Goal: Information Seeking & Learning: Check status

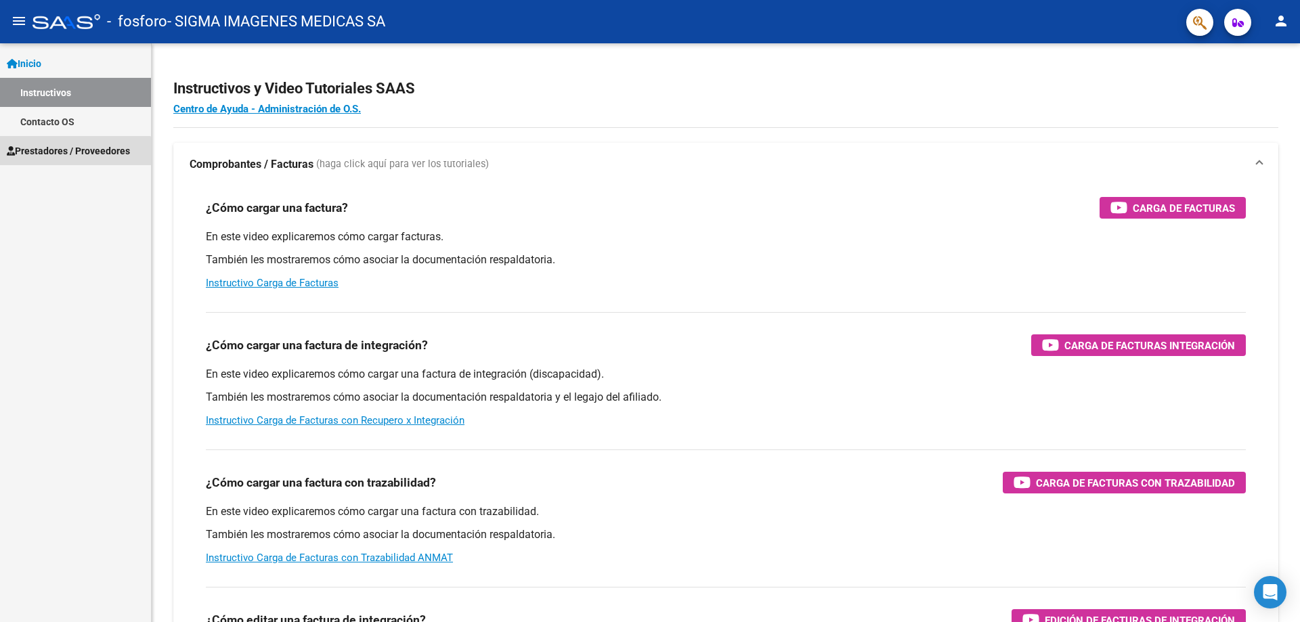
click at [56, 157] on span "Prestadores / Proveedores" at bounding box center [68, 151] width 123 height 15
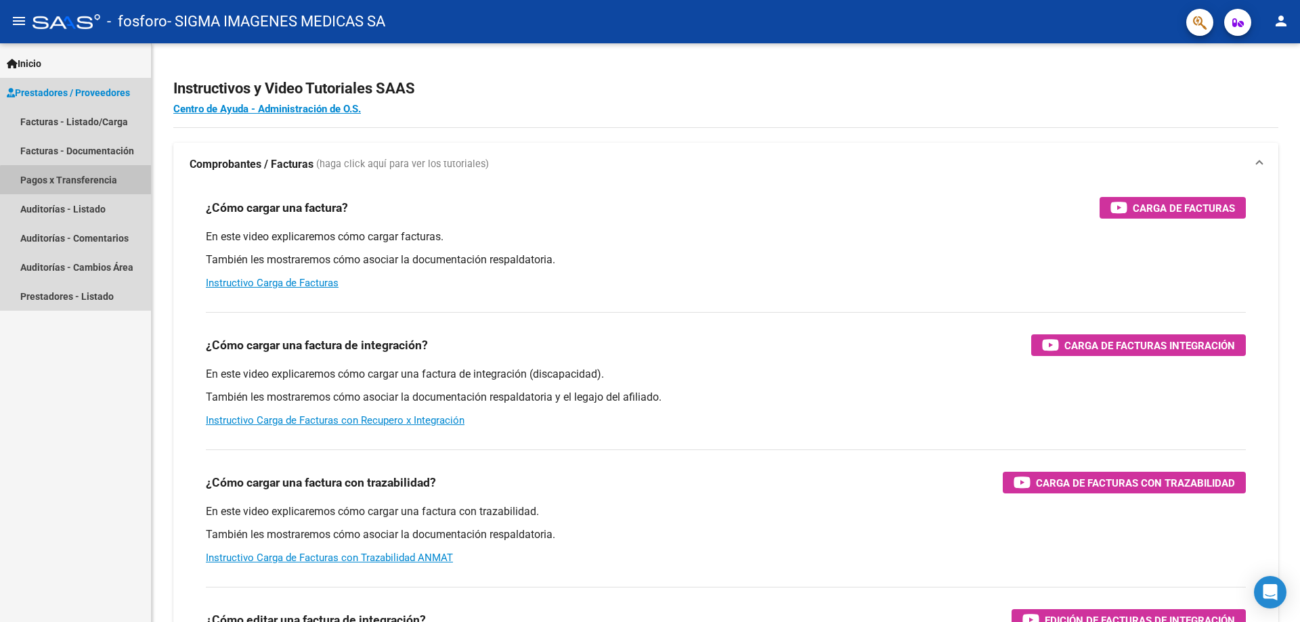
click at [76, 184] on link "Pagos x Transferencia" at bounding box center [75, 179] width 151 height 29
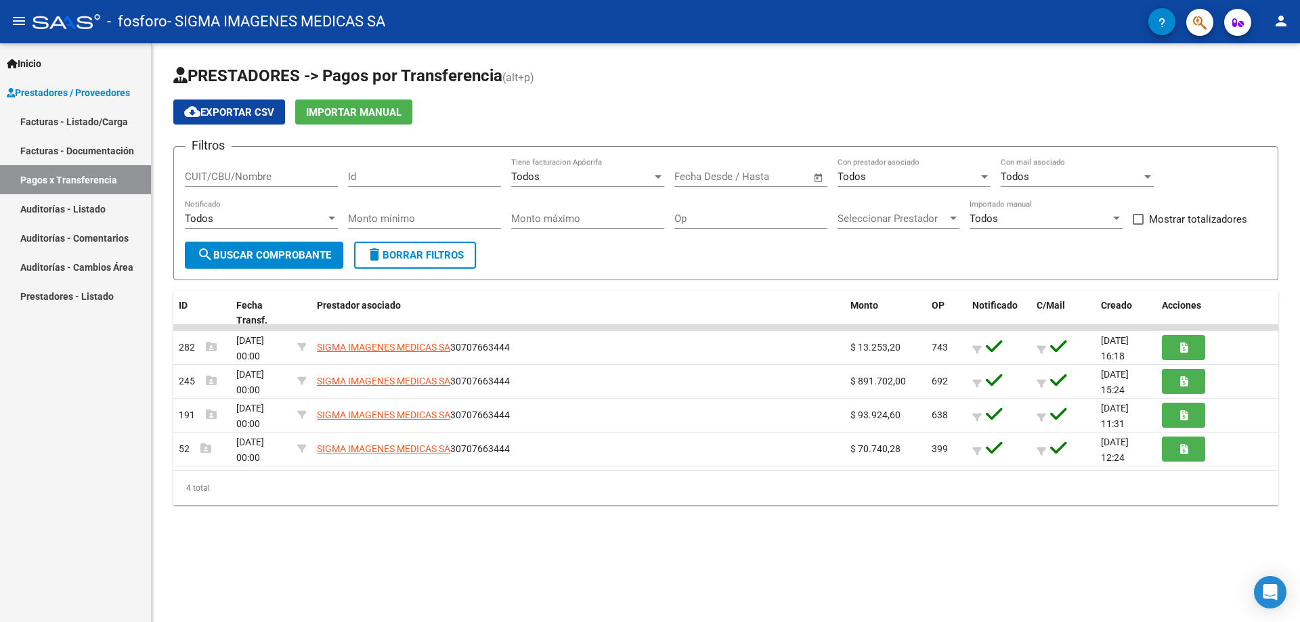
click at [508, 514] on div "PRESTADORES -> Pagos por Transferencia (alt+p) cloud_download Exportar CSV Impo…" at bounding box center [726, 295] width 1149 height 505
drag, startPoint x: 494, startPoint y: 595, endPoint x: 449, endPoint y: 593, distance: 45.4
click at [494, 595] on mat-sidenav-content "PRESTADORES -> Pagos por Transferencia (alt+p) cloud_download Exportar CSV Impo…" at bounding box center [726, 332] width 1149 height 579
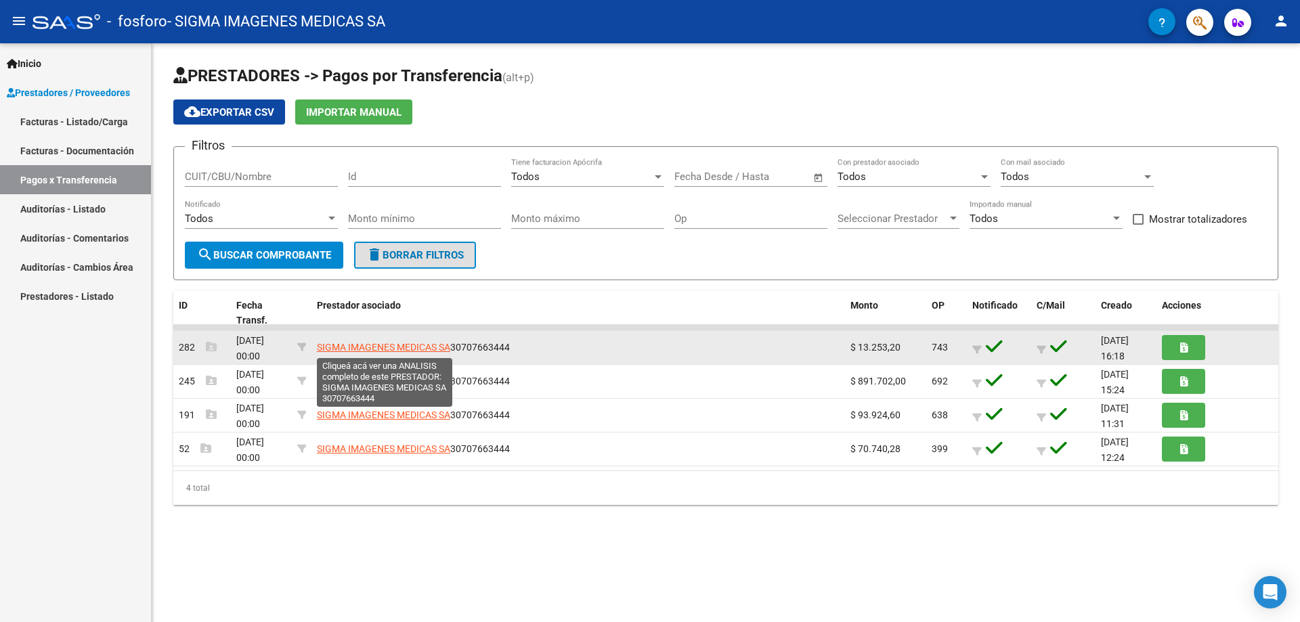
click at [410, 347] on span "SIGMA IMAGENES MEDICAS SA" at bounding box center [383, 347] width 133 height 11
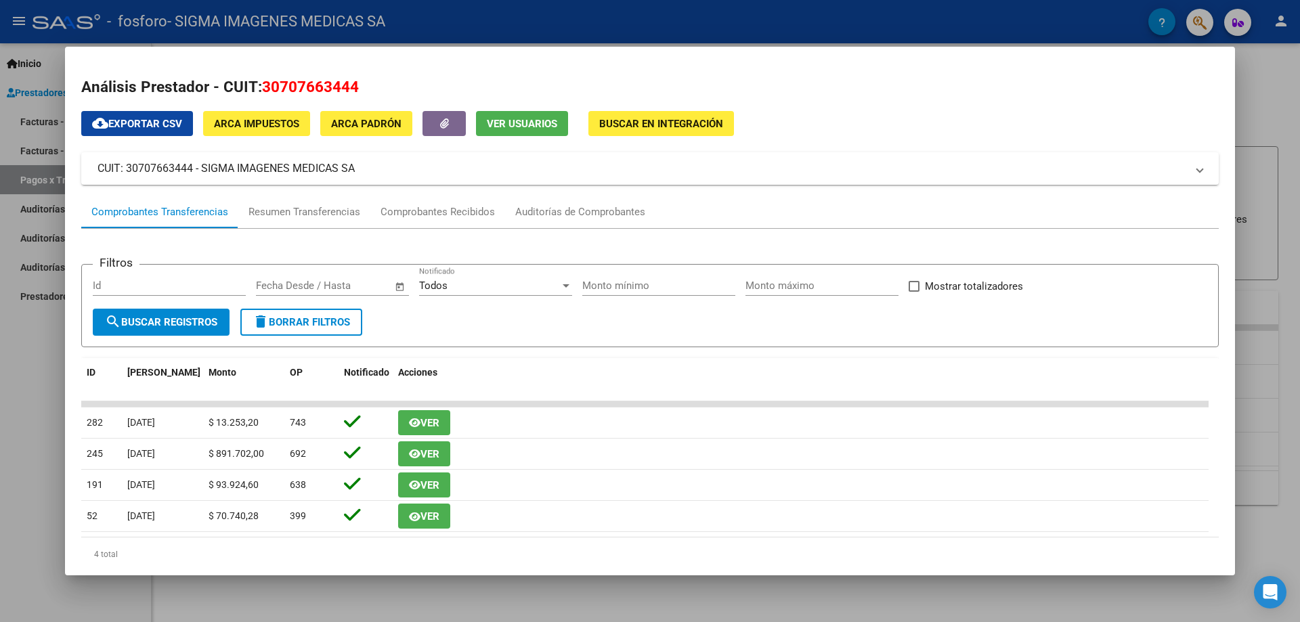
click at [28, 318] on div at bounding box center [650, 311] width 1300 height 622
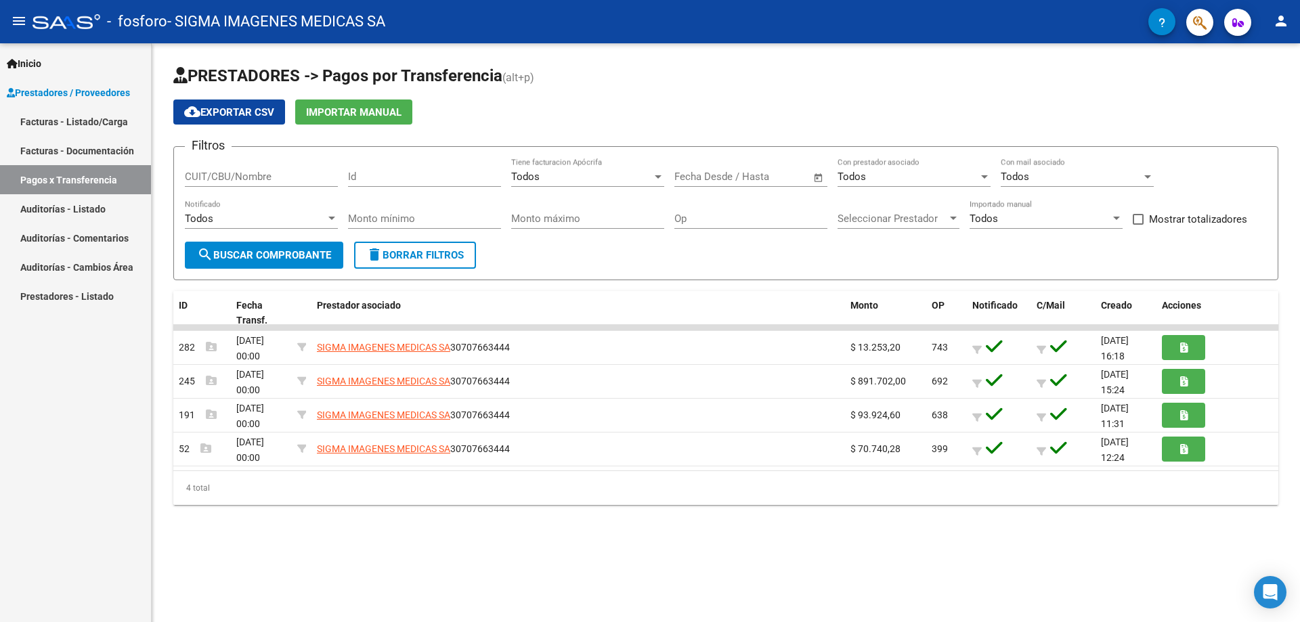
click at [93, 209] on link "Auditorías - Listado" at bounding box center [75, 208] width 151 height 29
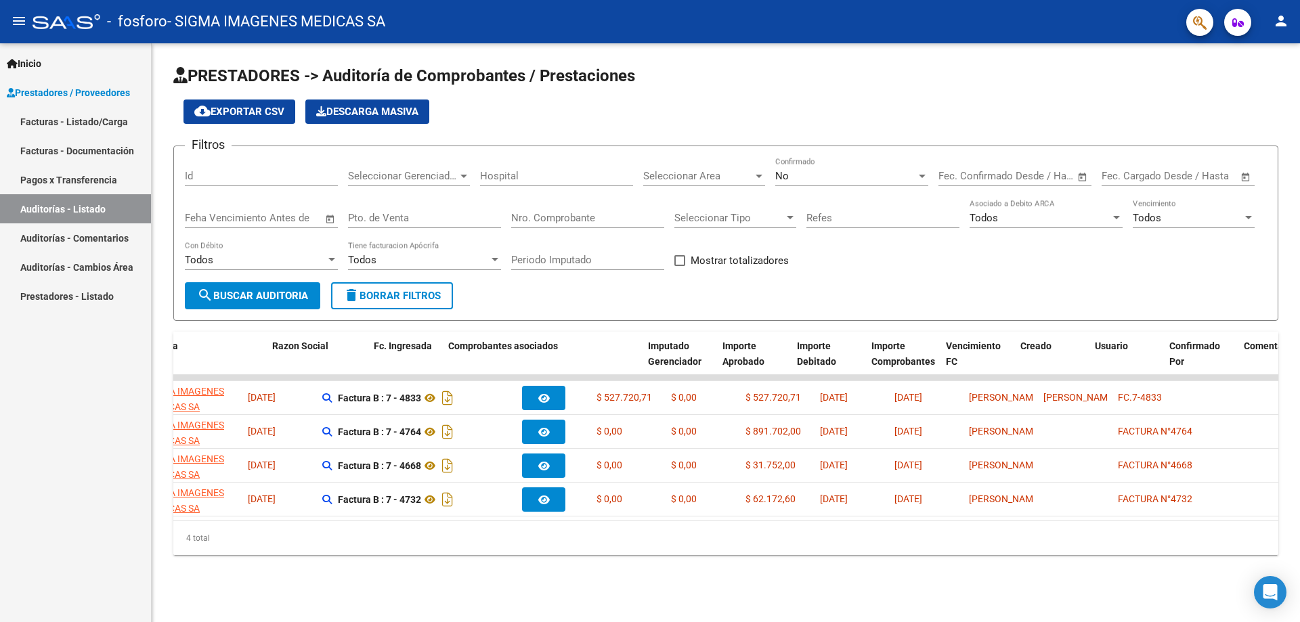
scroll to position [0, 7]
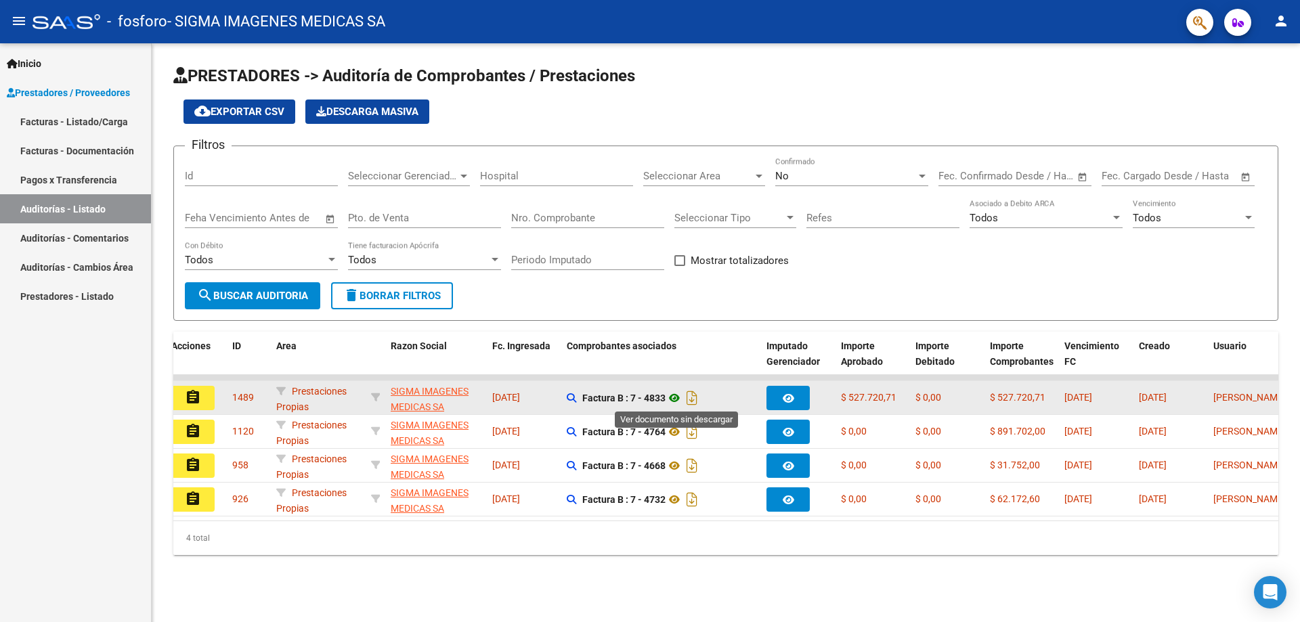
click at [679, 398] on icon at bounding box center [675, 398] width 18 height 16
click at [796, 400] on button "button" at bounding box center [788, 398] width 43 height 24
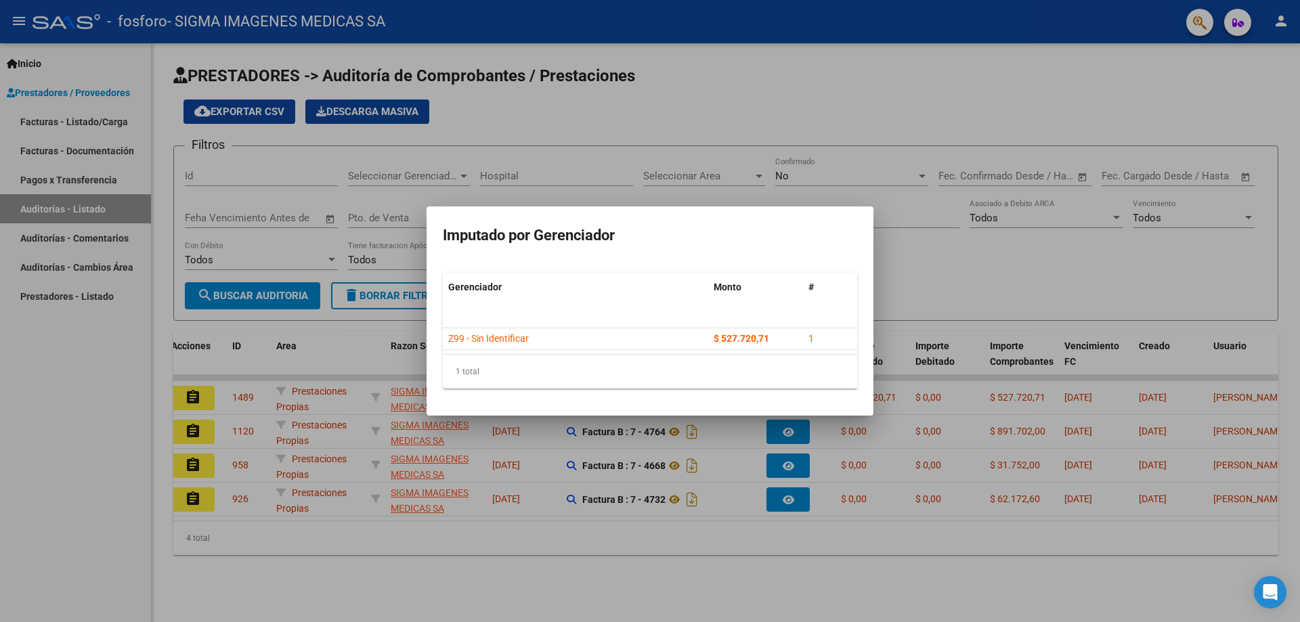
click at [874, 558] on div at bounding box center [650, 311] width 1300 height 622
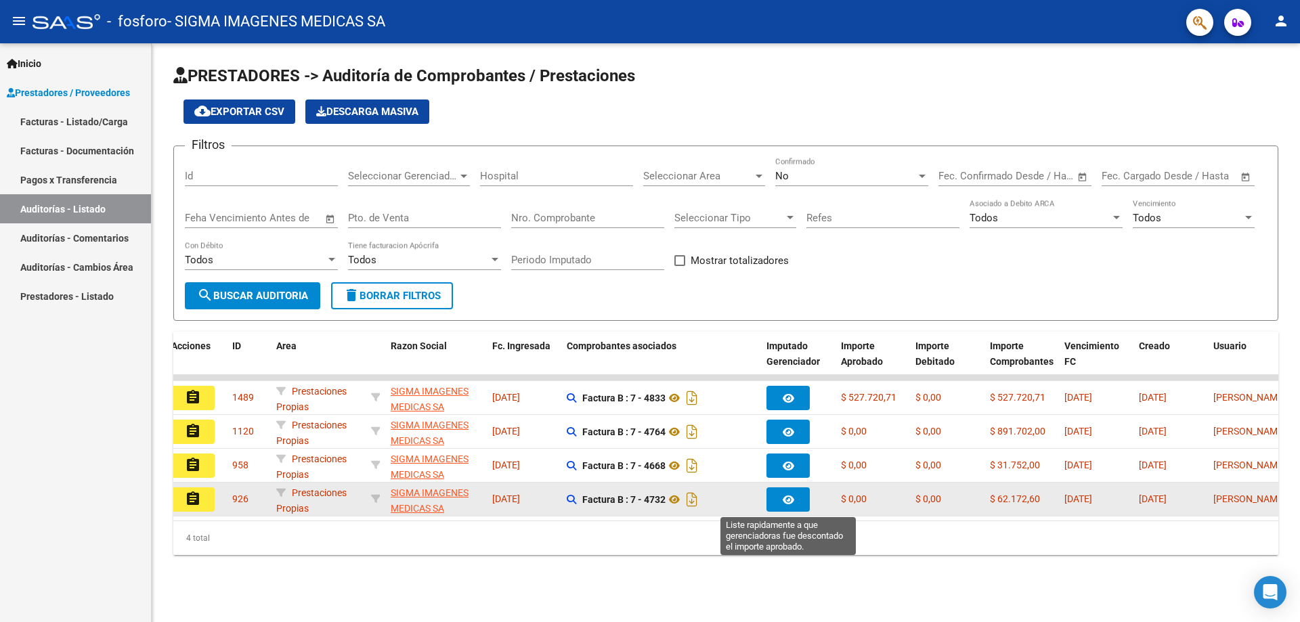
click at [804, 502] on button "button" at bounding box center [788, 500] width 43 height 24
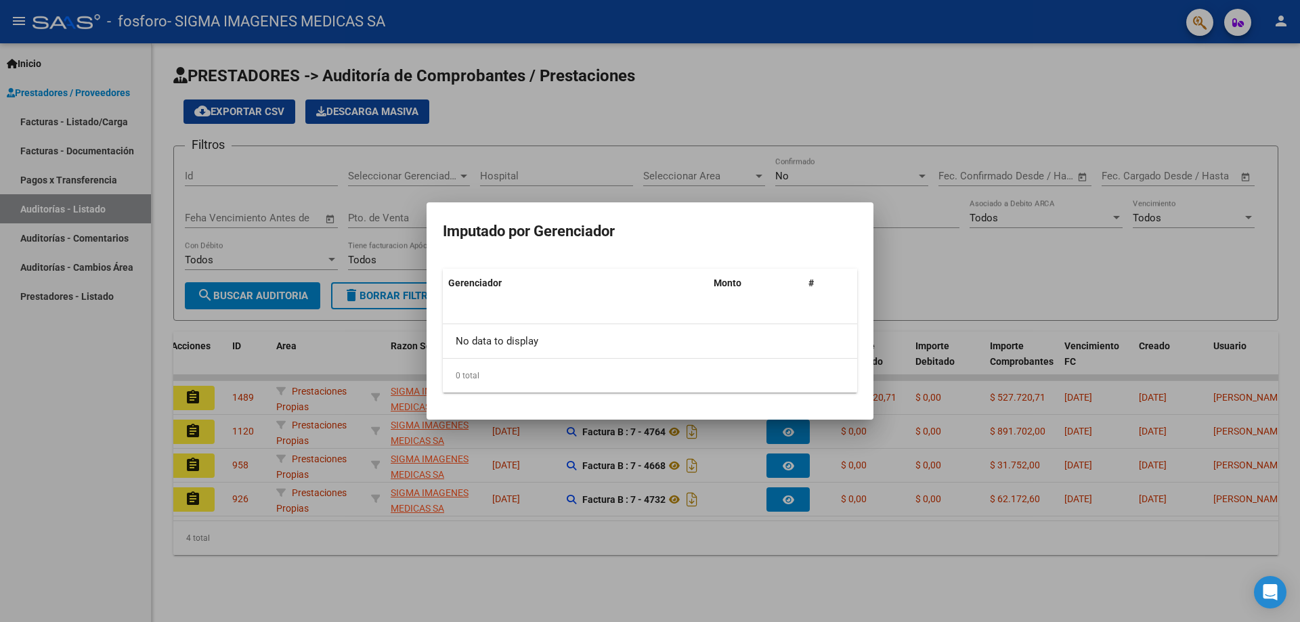
click at [941, 566] on div at bounding box center [650, 311] width 1300 height 622
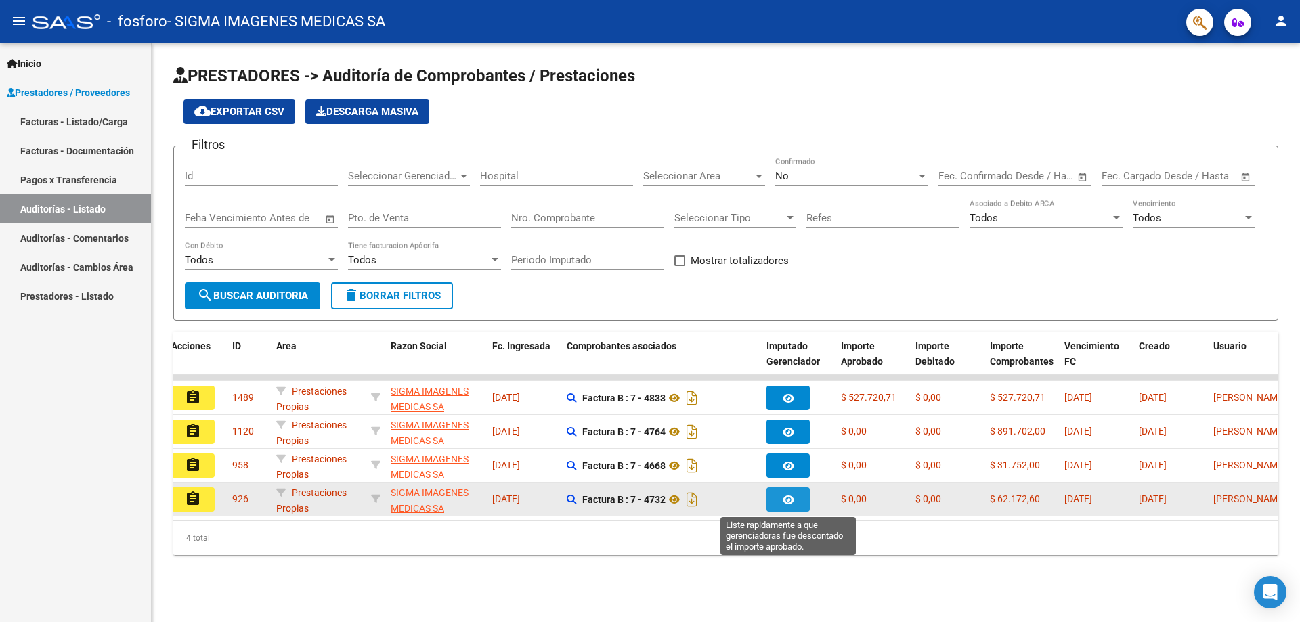
click at [796, 496] on button "button" at bounding box center [788, 500] width 43 height 24
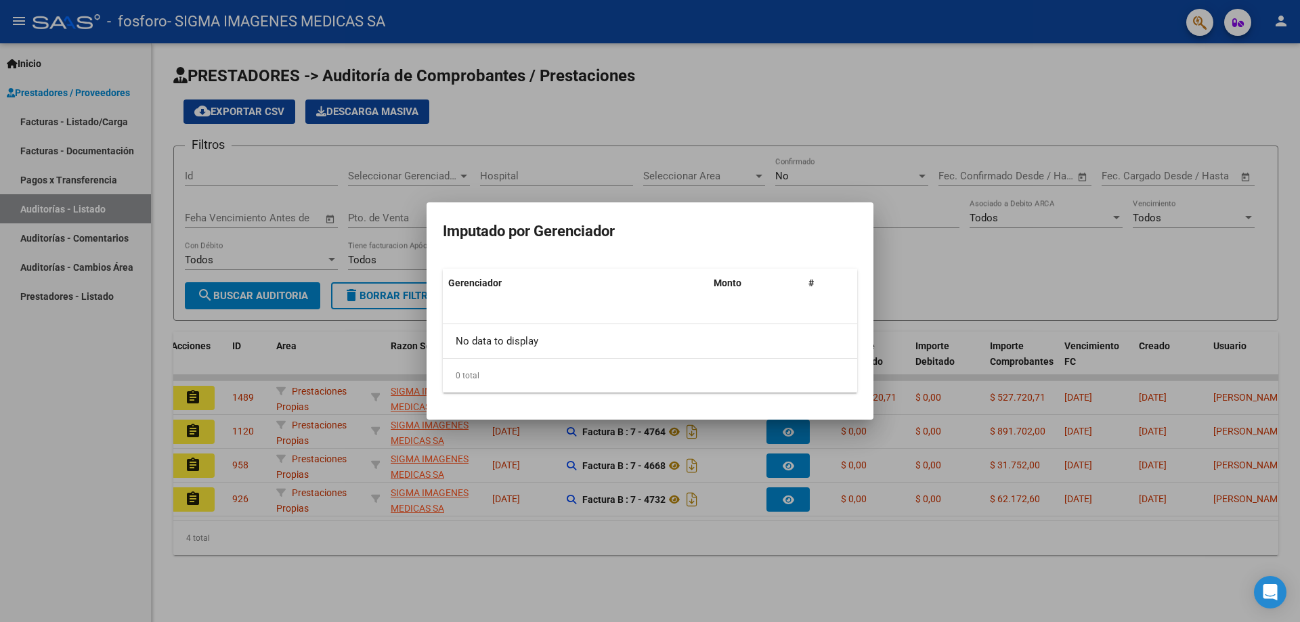
click at [869, 548] on div at bounding box center [650, 311] width 1300 height 622
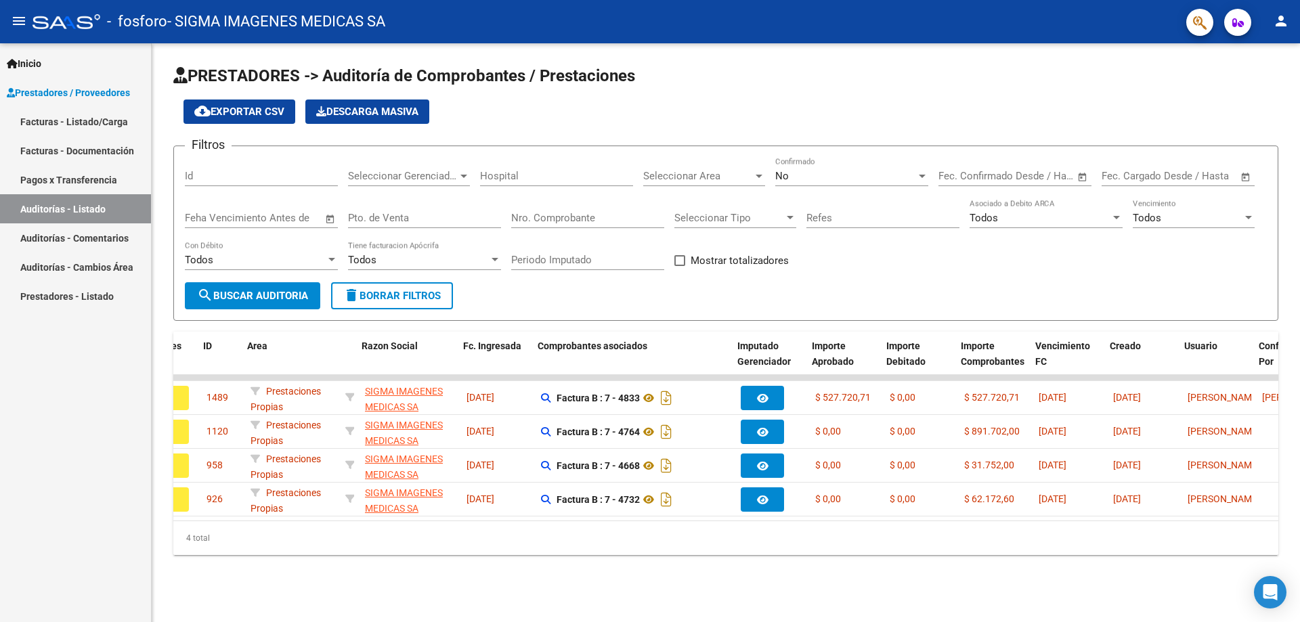
scroll to position [0, 60]
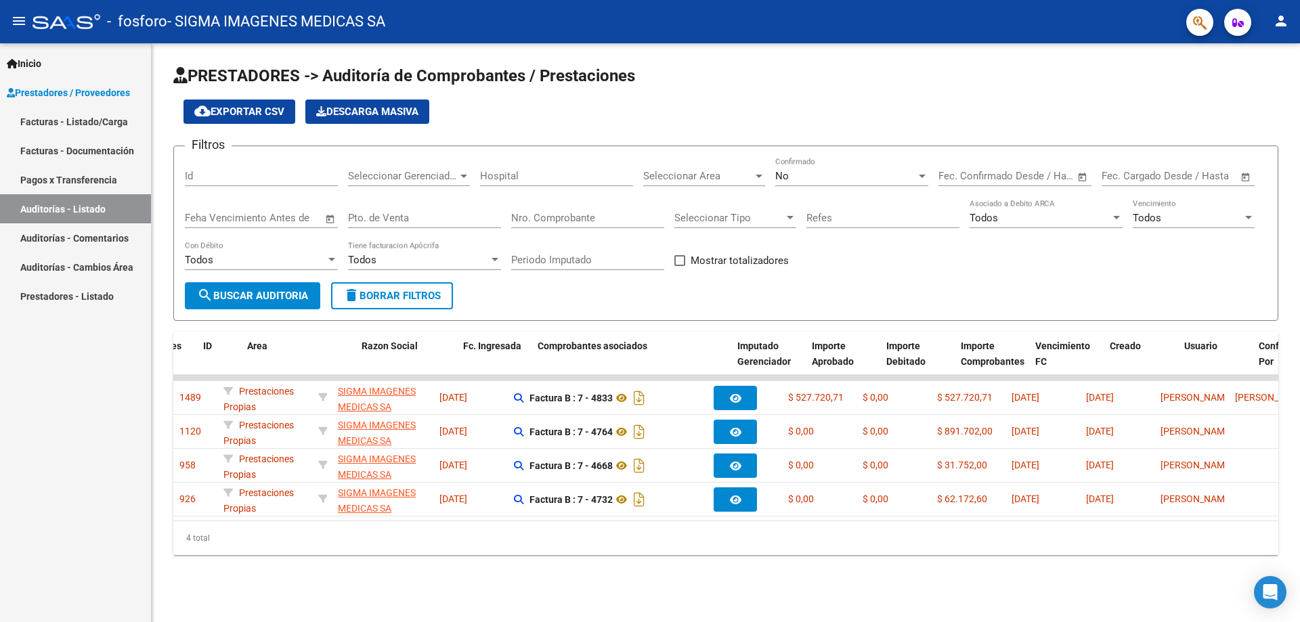
click at [757, 536] on div "4 total" at bounding box center [725, 538] width 1105 height 34
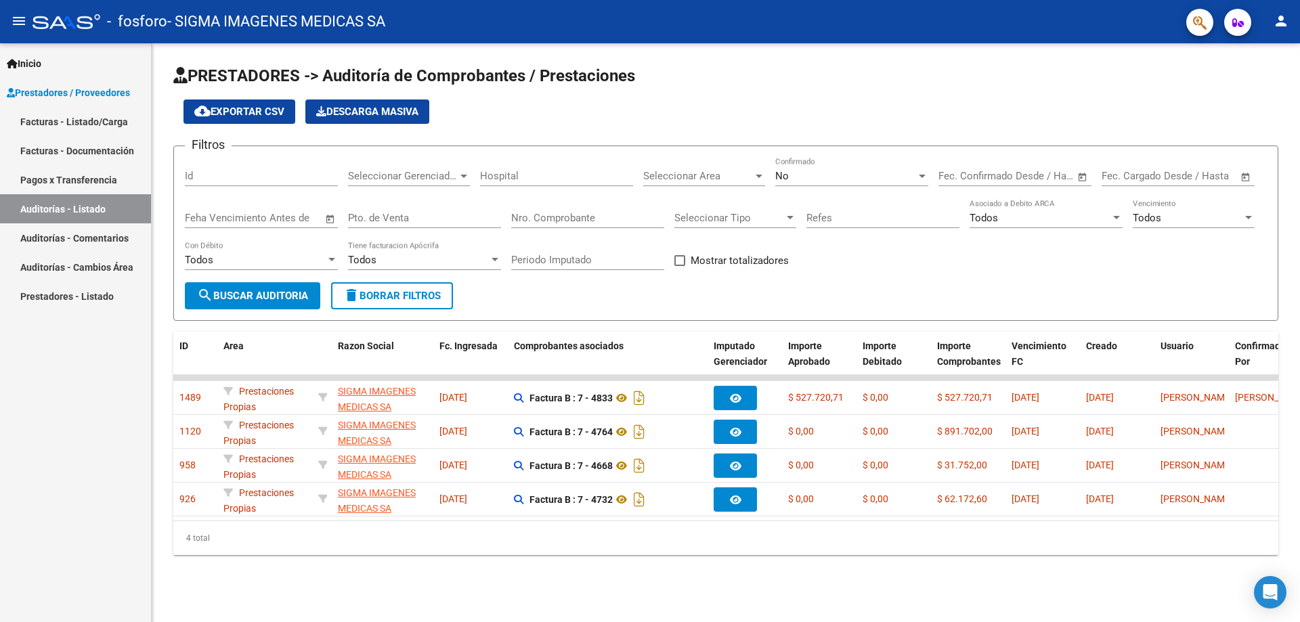
drag, startPoint x: 842, startPoint y: 536, endPoint x: 951, endPoint y: 536, distance: 109.7
click at [936, 536] on div "4 total" at bounding box center [725, 538] width 1105 height 34
click at [1010, 535] on div "4 total" at bounding box center [725, 538] width 1105 height 34
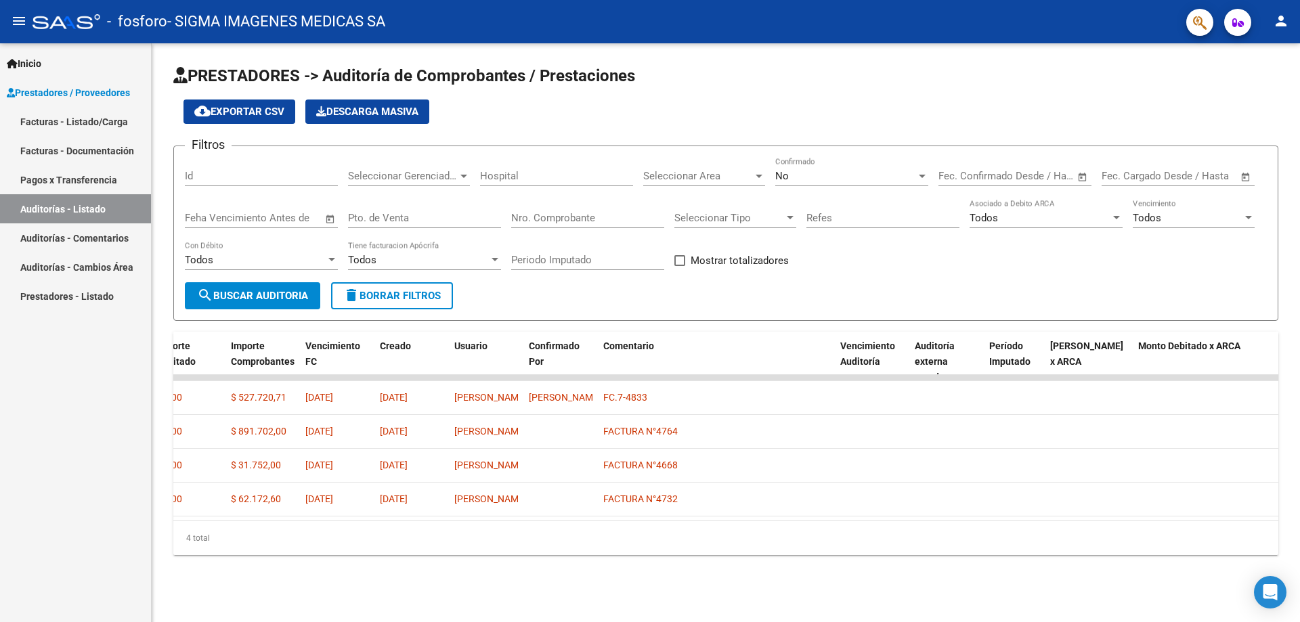
scroll to position [0, 790]
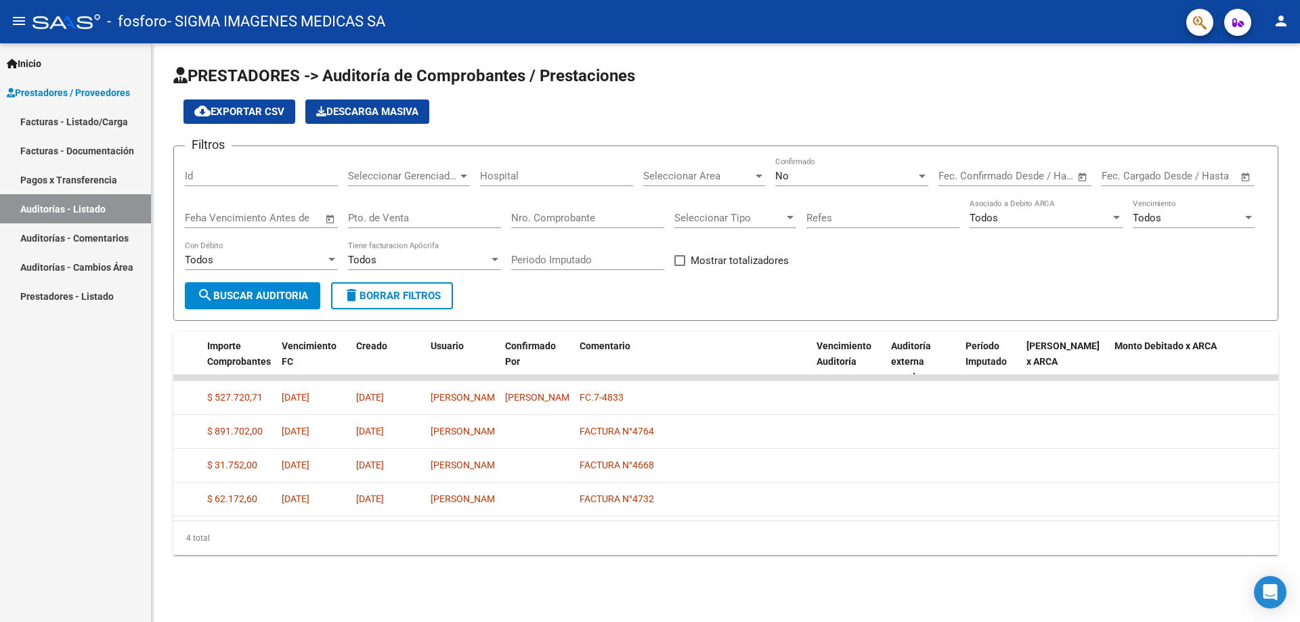
click at [1262, 519] on datatable-body "assignment 1489 Prestaciones Propias SIGMA IMAGENES MEDICAS SA - 30707663444 [D…" at bounding box center [725, 448] width 1105 height 146
drag, startPoint x: 1262, startPoint y: 519, endPoint x: 1219, endPoint y: 532, distance: 44.4
click at [1236, 521] on datatable-body "assignment 1489 Prestaciones Propias SIGMA IMAGENES MEDICAS SA - 30707663444 [D…" at bounding box center [725, 448] width 1105 height 146
drag, startPoint x: 962, startPoint y: 544, endPoint x: 741, endPoint y: 527, distance: 222.1
click at [744, 527] on div "Acciones ID Area Razon Social Fc. Ingresada Comprobantes asociados Imputado Ger…" at bounding box center [725, 443] width 1105 height 223
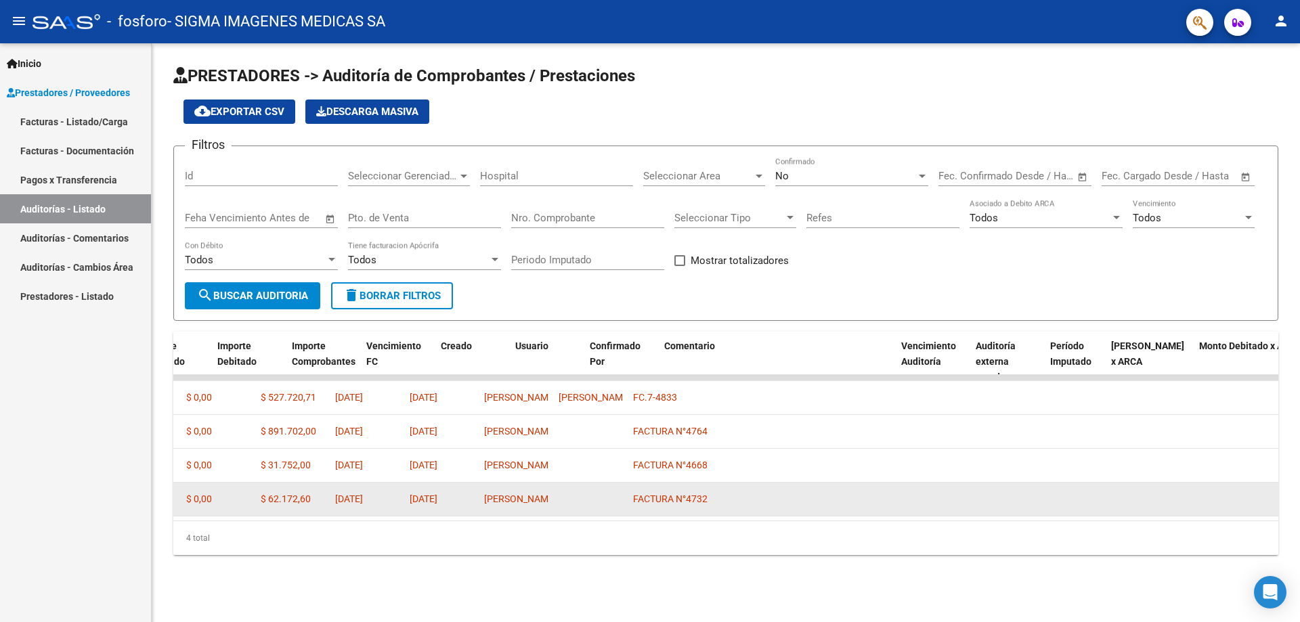
click at [628, 515] on datatable-body-cell at bounding box center [590, 499] width 74 height 33
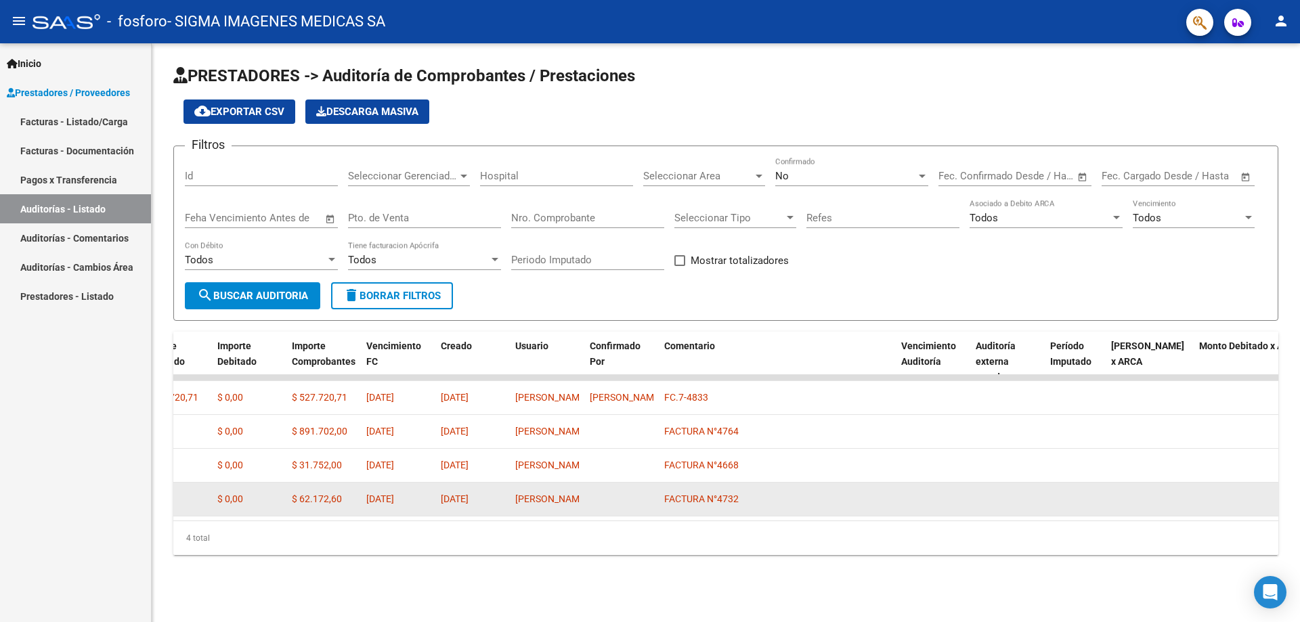
drag, startPoint x: 478, startPoint y: 512, endPoint x: 396, endPoint y: 510, distance: 82.0
click at [429, 510] on div "assignment 926 Prestaciones Propias SIGMA IMAGENES MEDICAS SA - 30707663444 [DA…" at bounding box center [416, 500] width 1896 height 34
drag, startPoint x: 396, startPoint y: 510, endPoint x: 306, endPoint y: 506, distance: 90.2
click at [347, 510] on div "assignment 926 Prestaciones Propias SIGMA IMAGENES MEDICAS SA - 30707663444 [DA…" at bounding box center [416, 500] width 1896 height 34
click at [260, 505] on div "assignment 926 Prestaciones Propias SIGMA IMAGENES MEDICAS SA - 30707663444 [DA…" at bounding box center [416, 500] width 1896 height 34
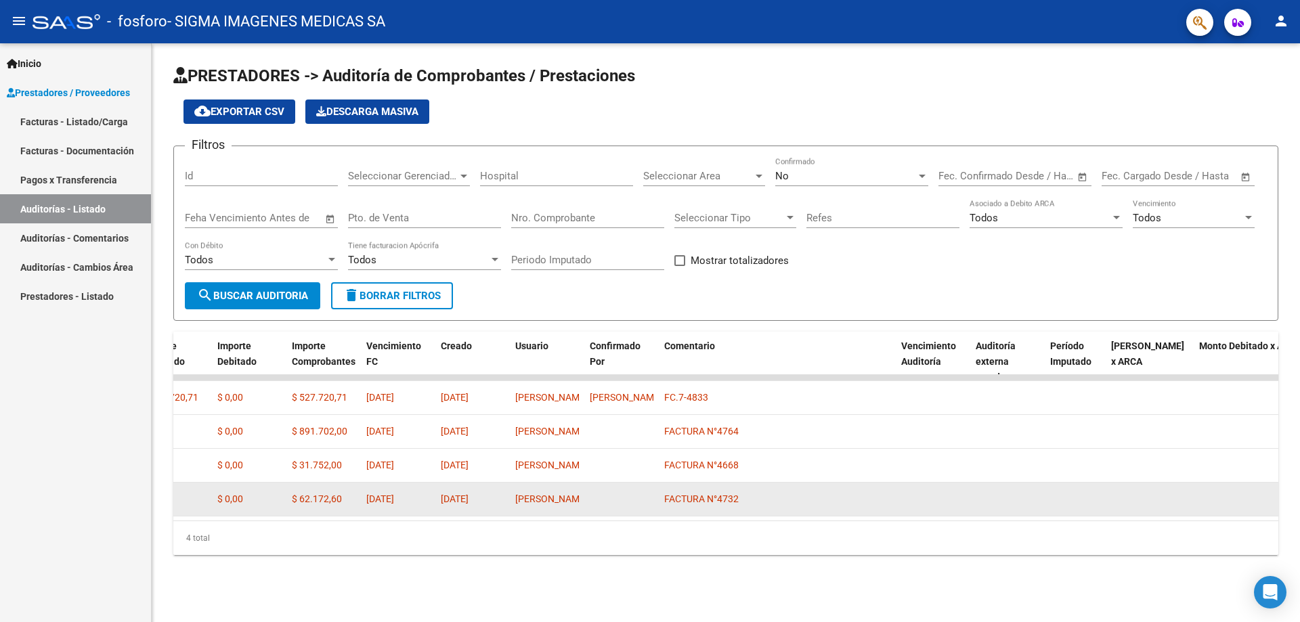
click at [259, 505] on div "$ 0,00" at bounding box center [249, 500] width 64 height 16
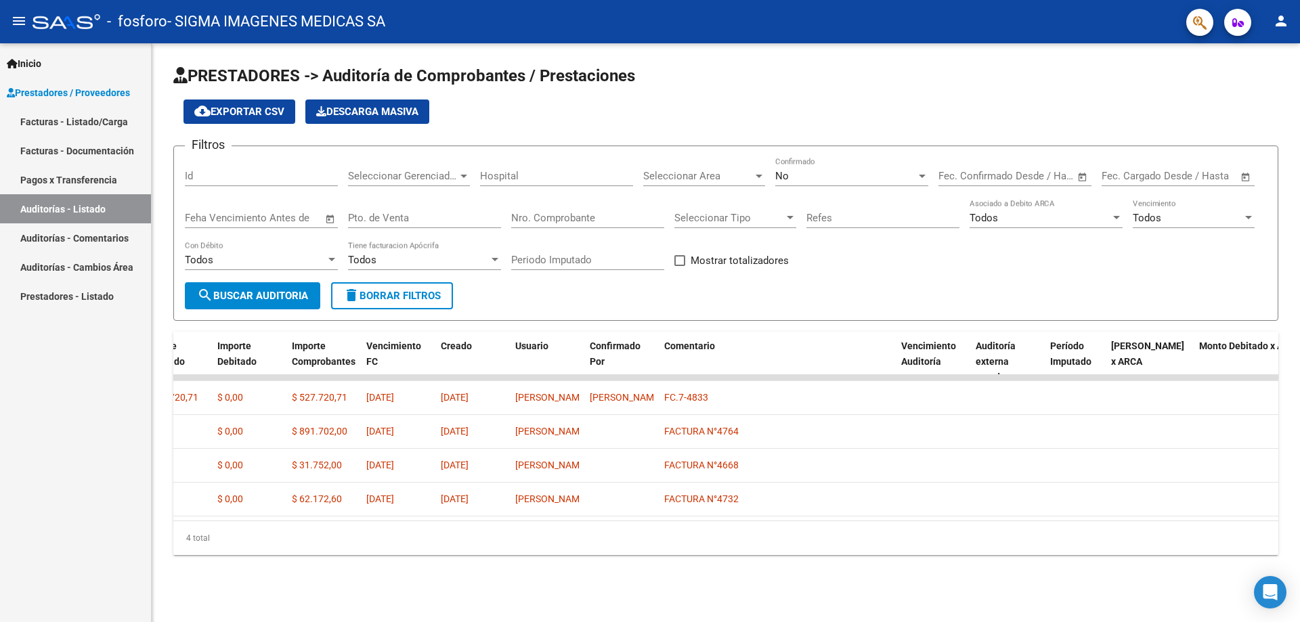
click at [406, 555] on div "4 total" at bounding box center [725, 538] width 1105 height 34
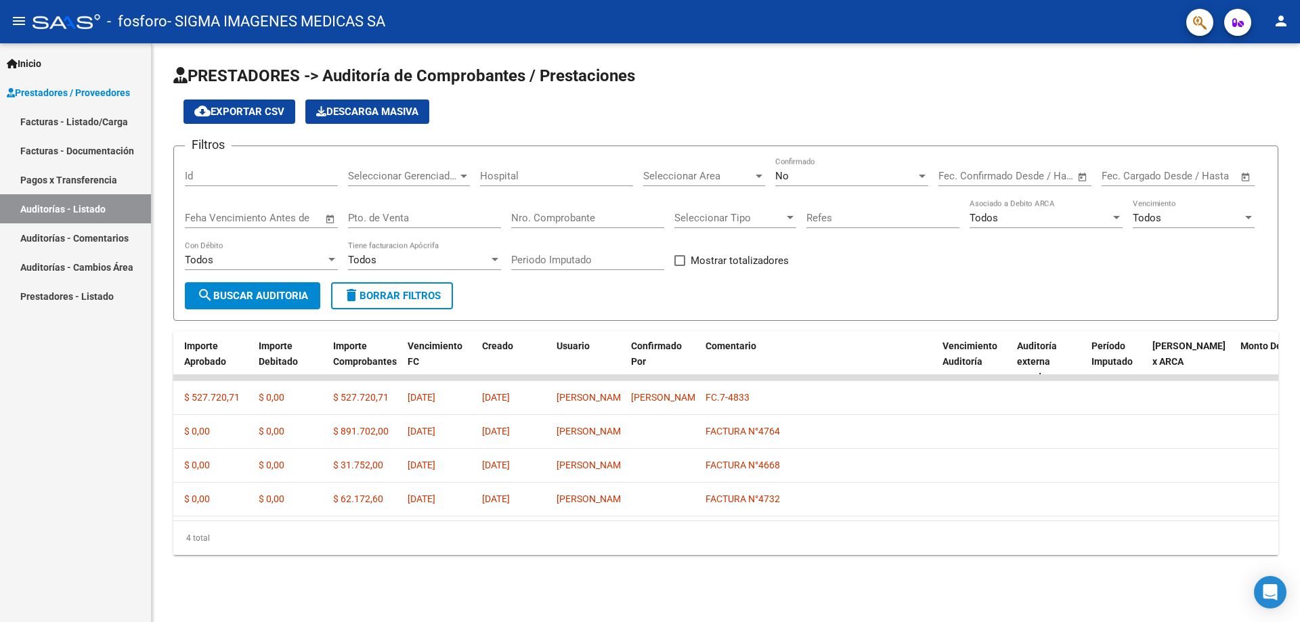
scroll to position [0, 643]
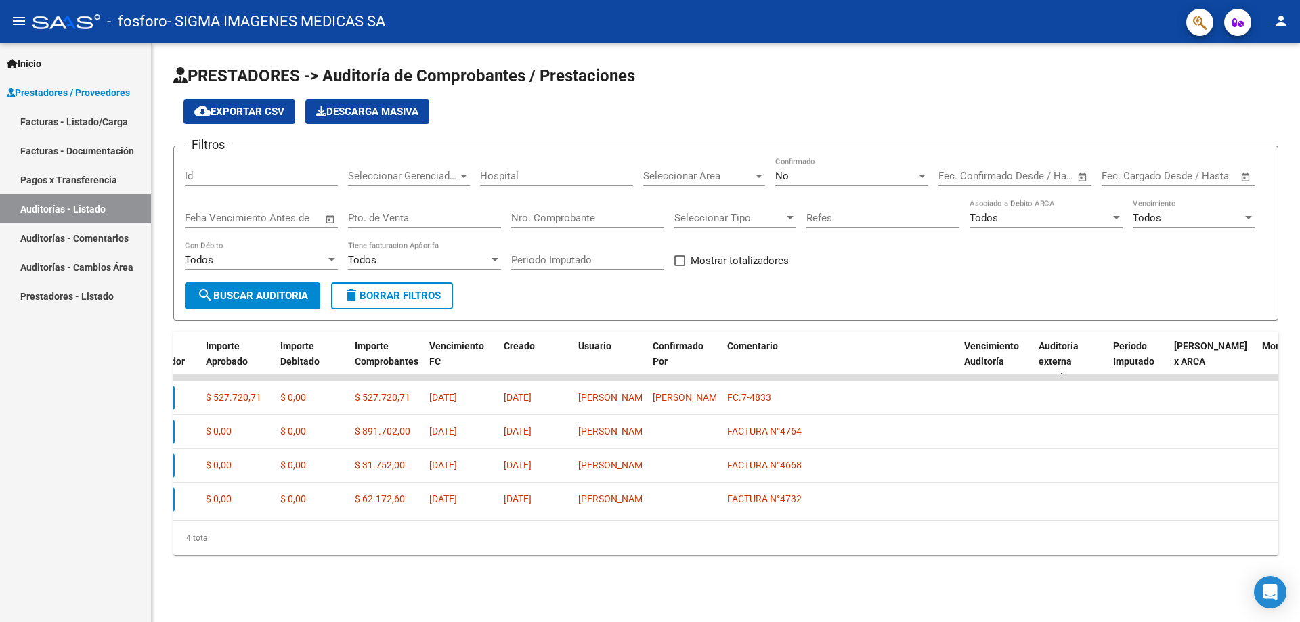
drag, startPoint x: 693, startPoint y: 531, endPoint x: 624, endPoint y: 531, distance: 69.1
click at [624, 521] on datatable-body "assignment 1489 Prestaciones Propias SIGMA IMAGENES MEDICAS SA - 30707663444 [D…" at bounding box center [725, 448] width 1105 height 146
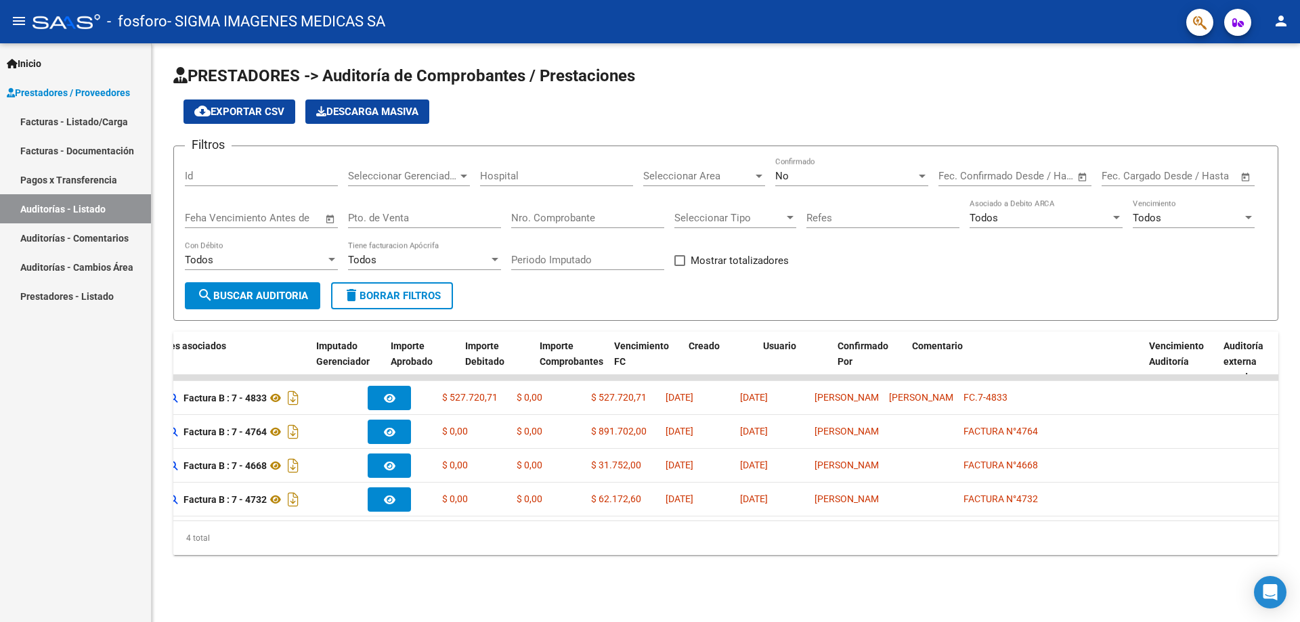
scroll to position [0, 790]
